Goal: Transaction & Acquisition: Book appointment/travel/reservation

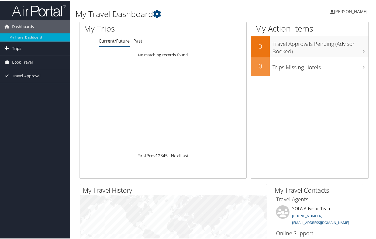
click at [18, 49] on span "Trips" at bounding box center [16, 47] width 9 height 13
click at [20, 84] on span "Book Travel" at bounding box center [22, 85] width 21 height 13
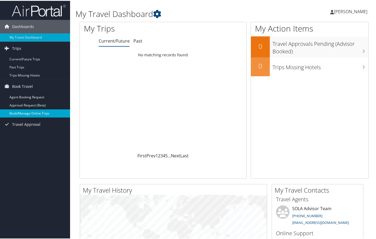
click at [25, 111] on link "Book/Manage Online Trips" at bounding box center [35, 113] width 70 height 8
